Goal: Task Accomplishment & Management: Use online tool/utility

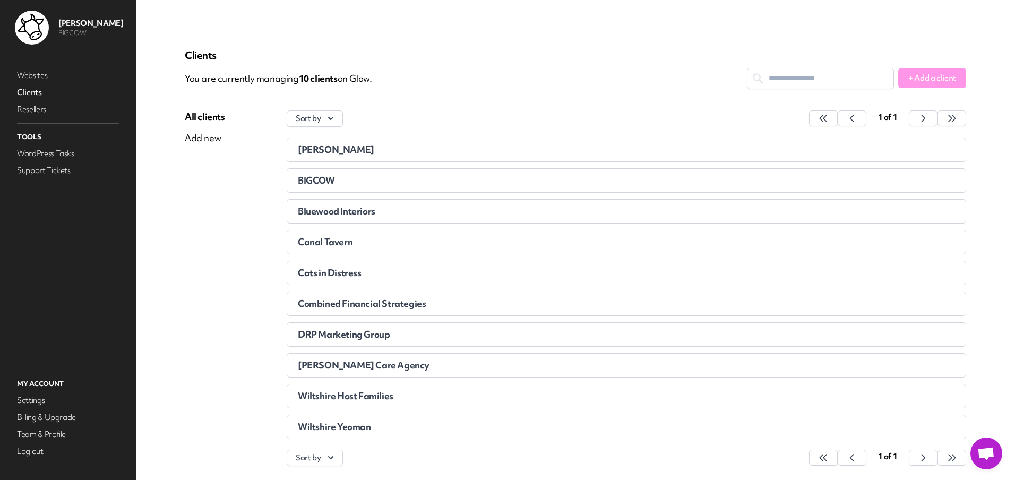
click at [59, 148] on link "WordPress Tasks" at bounding box center [68, 153] width 106 height 15
